Goal: Contribute content: Contribute content

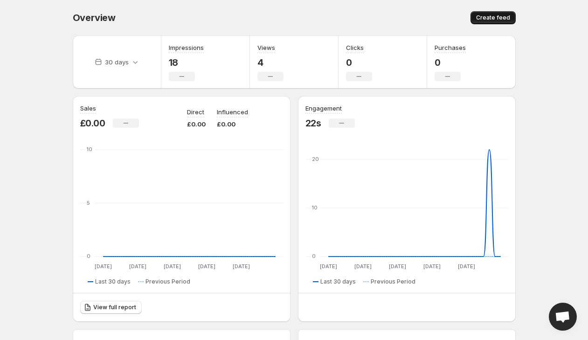
click at [502, 16] on span "Create feed" at bounding box center [493, 17] width 34 height 7
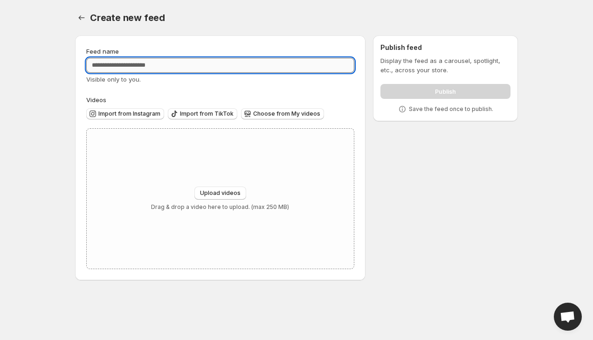
click at [175, 69] on input "Feed name" at bounding box center [220, 65] width 268 height 15
type input "**********"
click at [231, 194] on span "Upload videos" at bounding box center [220, 192] width 41 height 7
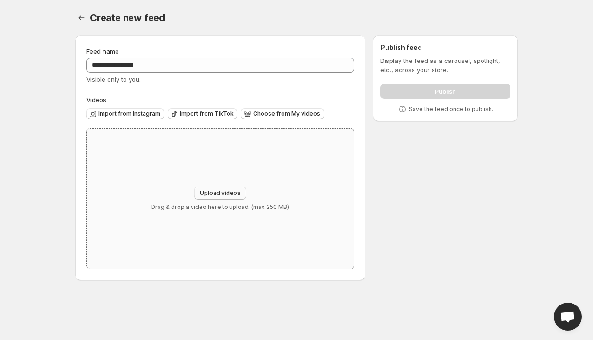
type input "**********"
click at [291, 149] on div "Upload videos Drag & drop a video here to upload. (max 250 MB)" at bounding box center [220, 199] width 267 height 140
click at [84, 19] on icon "Settings" at bounding box center [81, 17] width 9 height 9
click at [86, 20] on icon "Settings" at bounding box center [81, 17] width 9 height 9
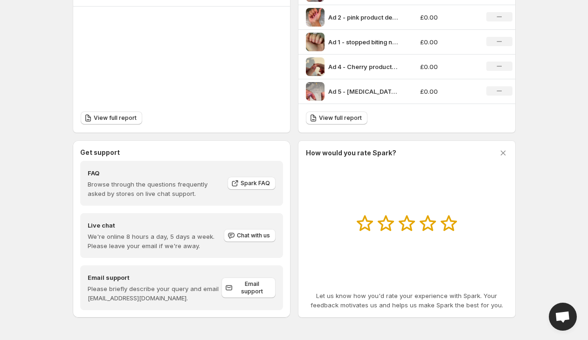
scroll to position [375, 0]
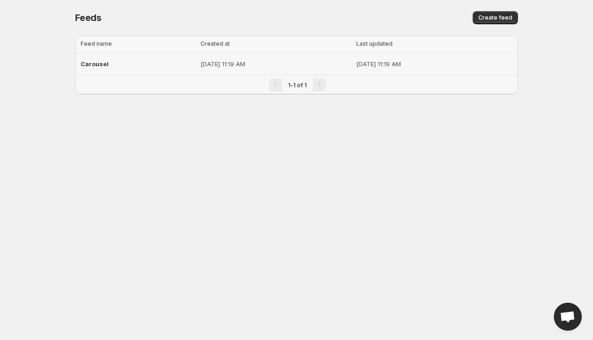
click at [310, 68] on p "[DATE] 11:19 AM" at bounding box center [276, 63] width 150 height 9
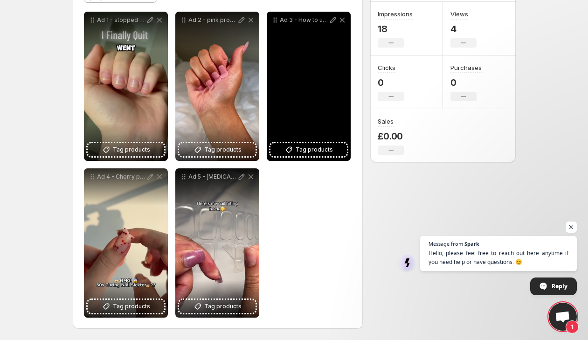
scroll to position [133, 0]
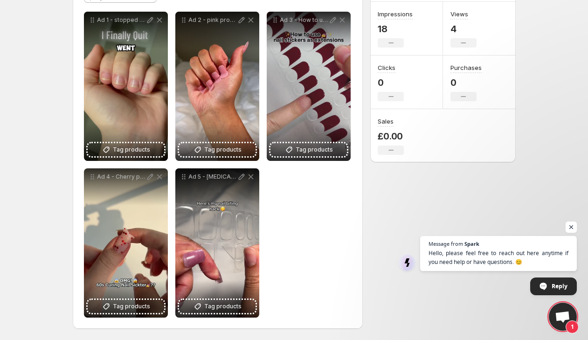
click at [570, 224] on span "Open chat" at bounding box center [572, 228] width 12 height 12
